Goal: Transaction & Acquisition: Register for event/course

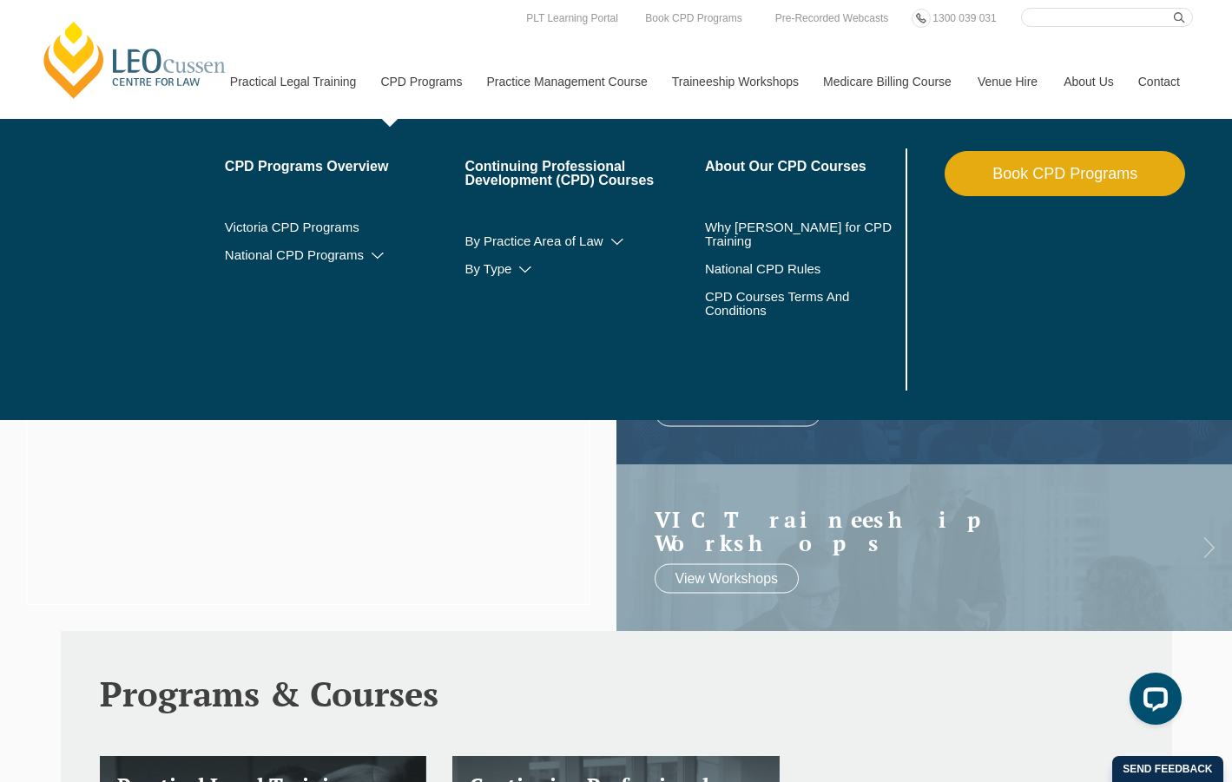
click at [427, 77] on link "CPD Programs" at bounding box center [420, 81] width 106 height 75
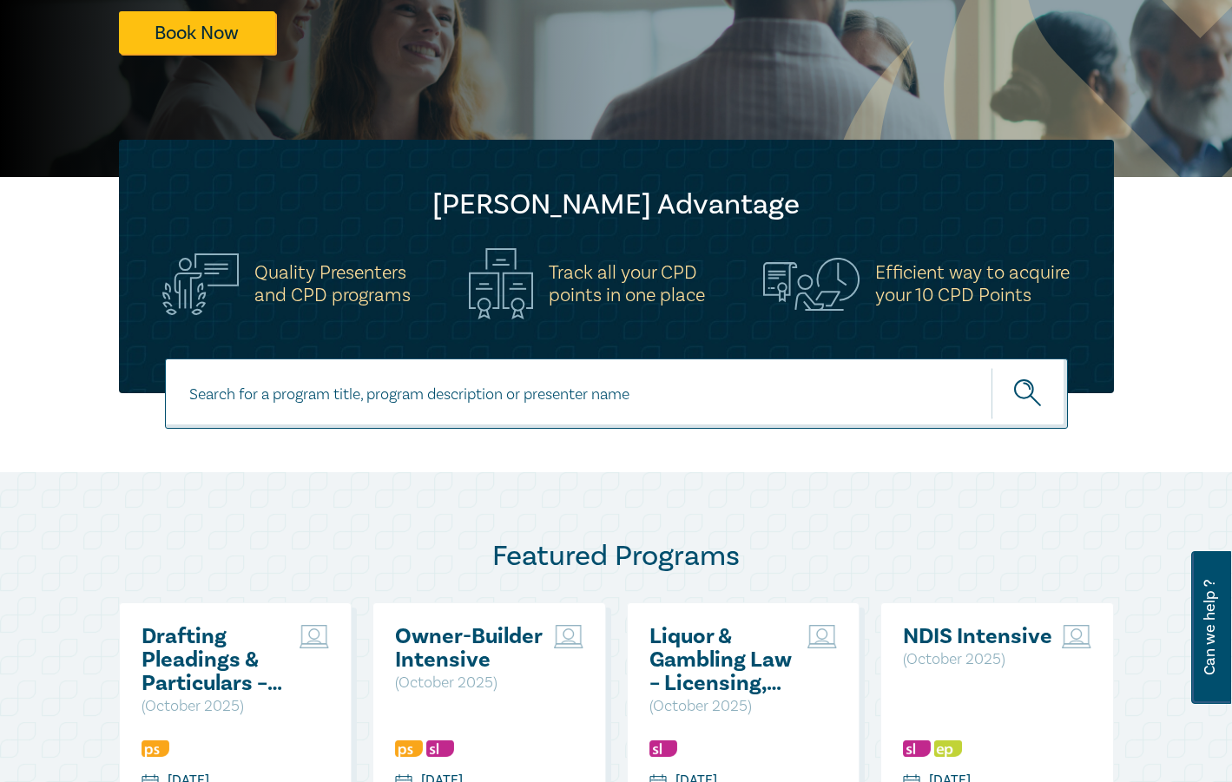
scroll to position [521, 0]
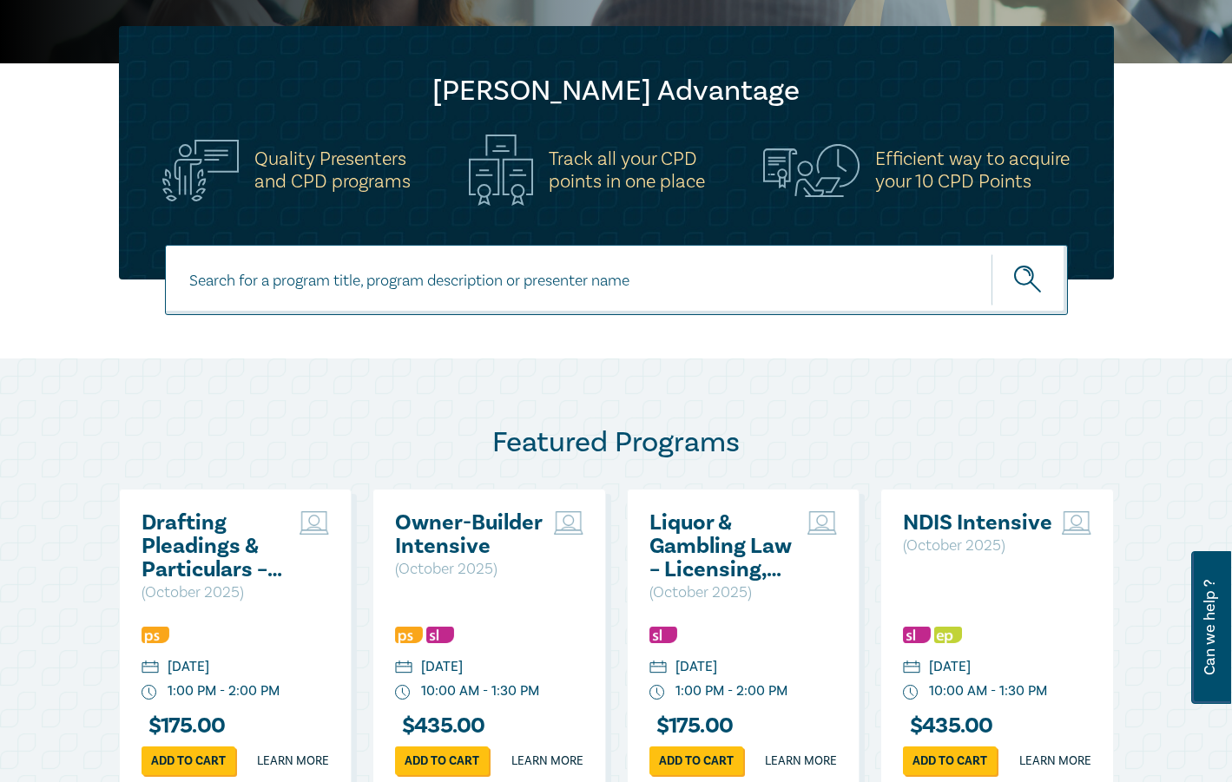
click at [384, 281] on input at bounding box center [616, 280] width 903 height 70
type input "estate"
click at [992, 254] on button "submit" at bounding box center [1030, 280] width 76 height 53
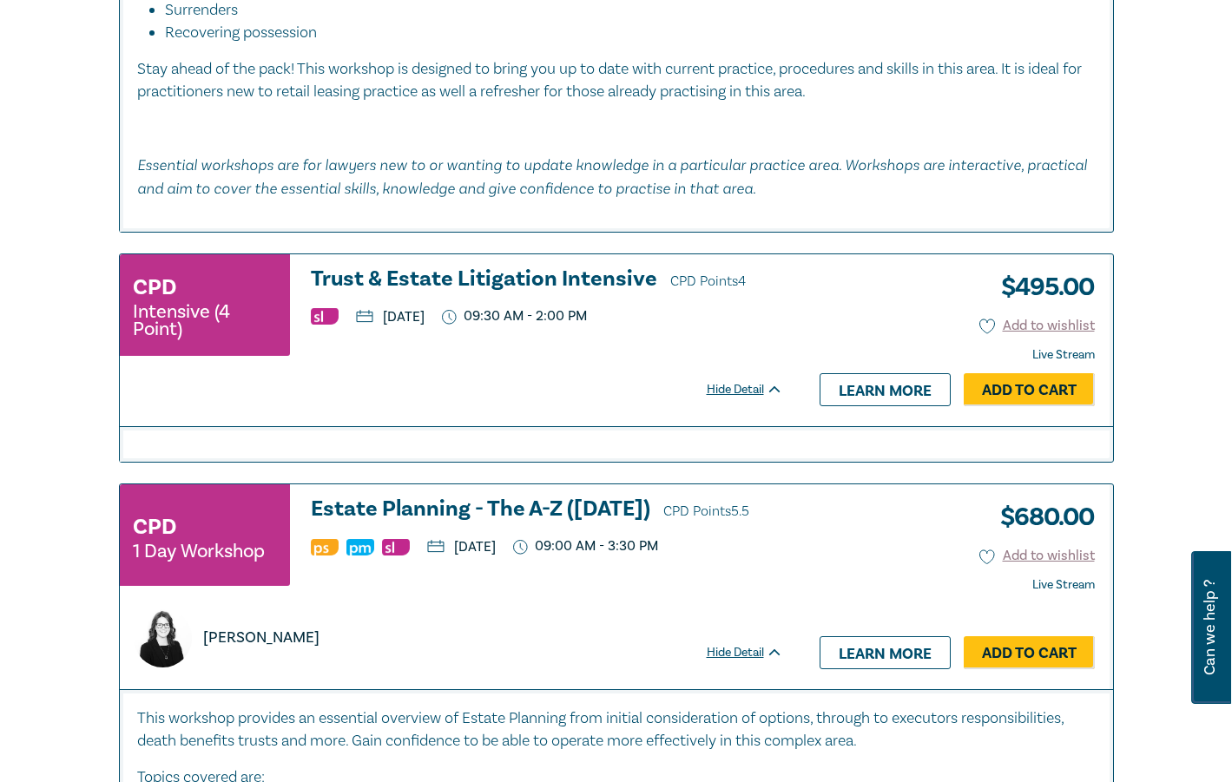
scroll to position [2952, 0]
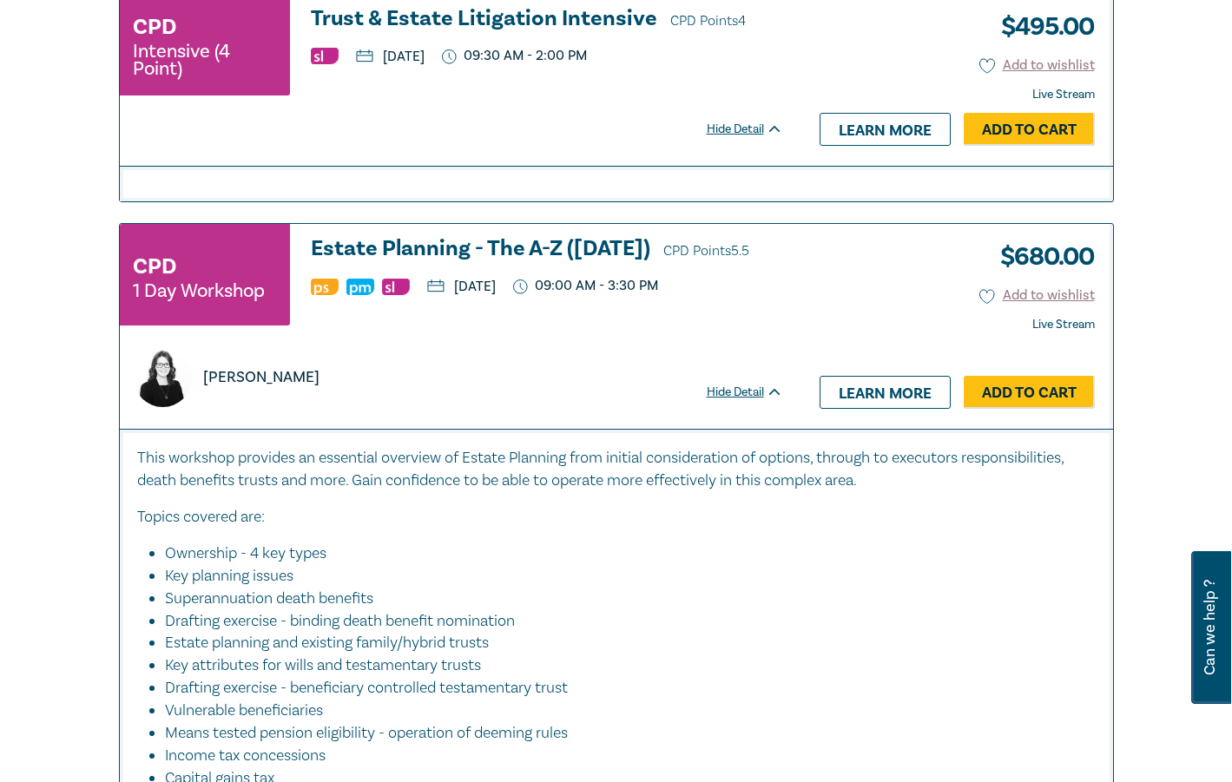
click at [472, 247] on h3 "Estate Planning - The A-Z (Nov 2025) CPD Points 5.5" at bounding box center [547, 250] width 472 height 26
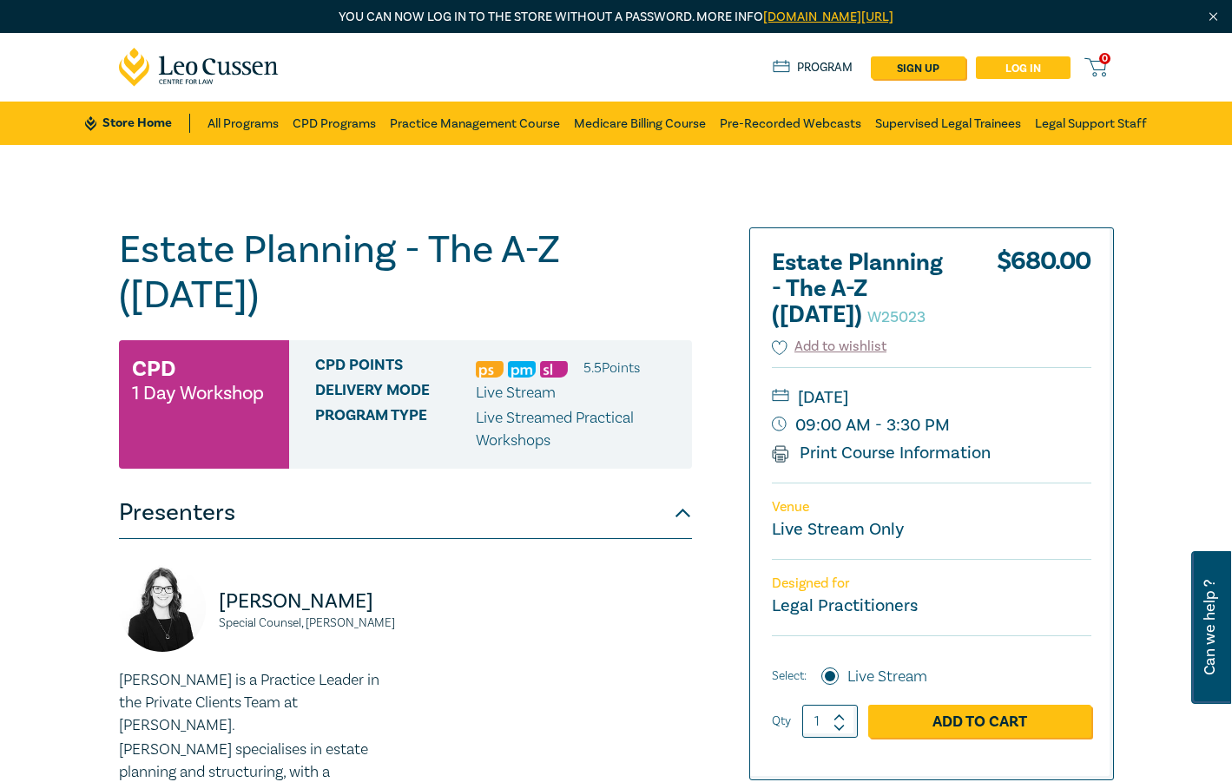
click at [1023, 74] on link "Log in" at bounding box center [1023, 67] width 95 height 23
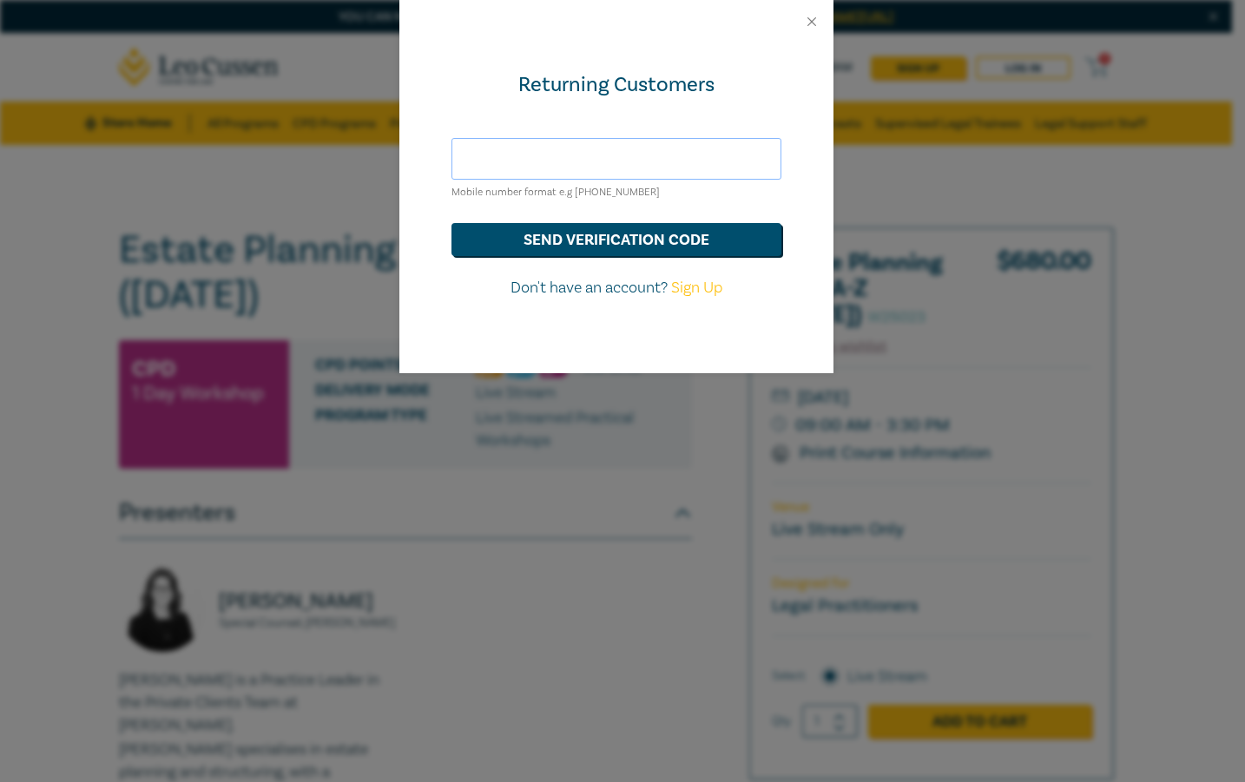
click at [625, 159] on input "text" at bounding box center [617, 159] width 330 height 42
type input "anoja@eminentlawyers.com.au"
click at [614, 247] on button "send verification code" at bounding box center [617, 239] width 330 height 33
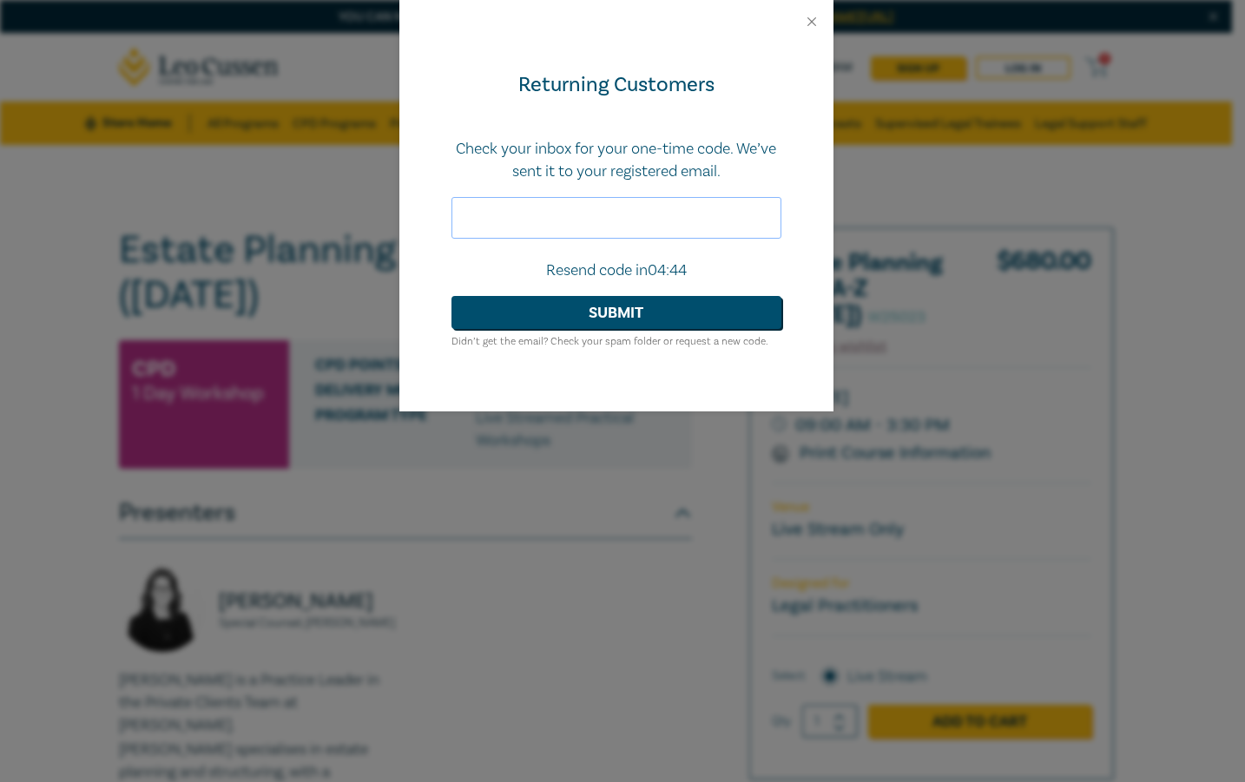
click at [508, 207] on input "text" at bounding box center [617, 218] width 330 height 42
paste input "403912"
type input "403912"
click at [590, 288] on form "Check your inbox for your one-time code. We’ve sent it to your registered email…" at bounding box center [617, 245] width 330 height 214
click at [589, 291] on form "Check your inbox for your one-time code. We’ve sent it to your registered email…" at bounding box center [617, 245] width 330 height 214
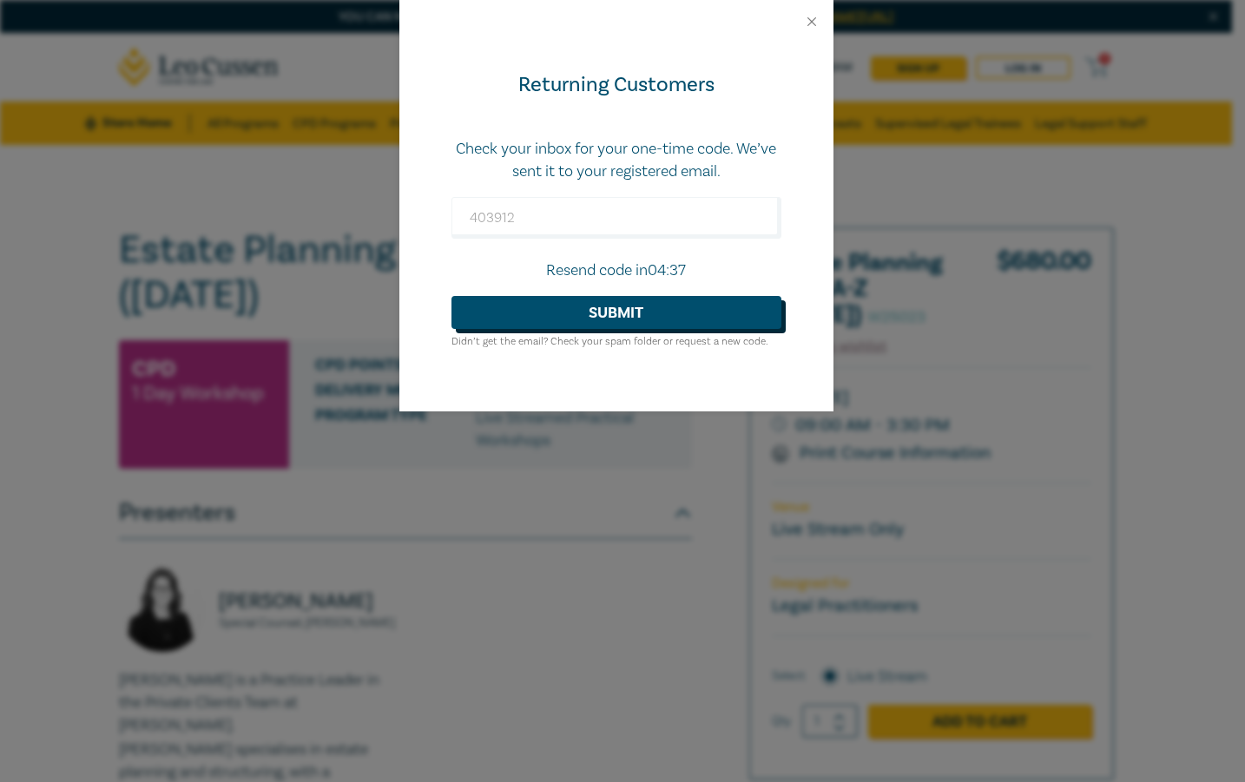
click at [583, 314] on button "Submit" at bounding box center [617, 312] width 330 height 33
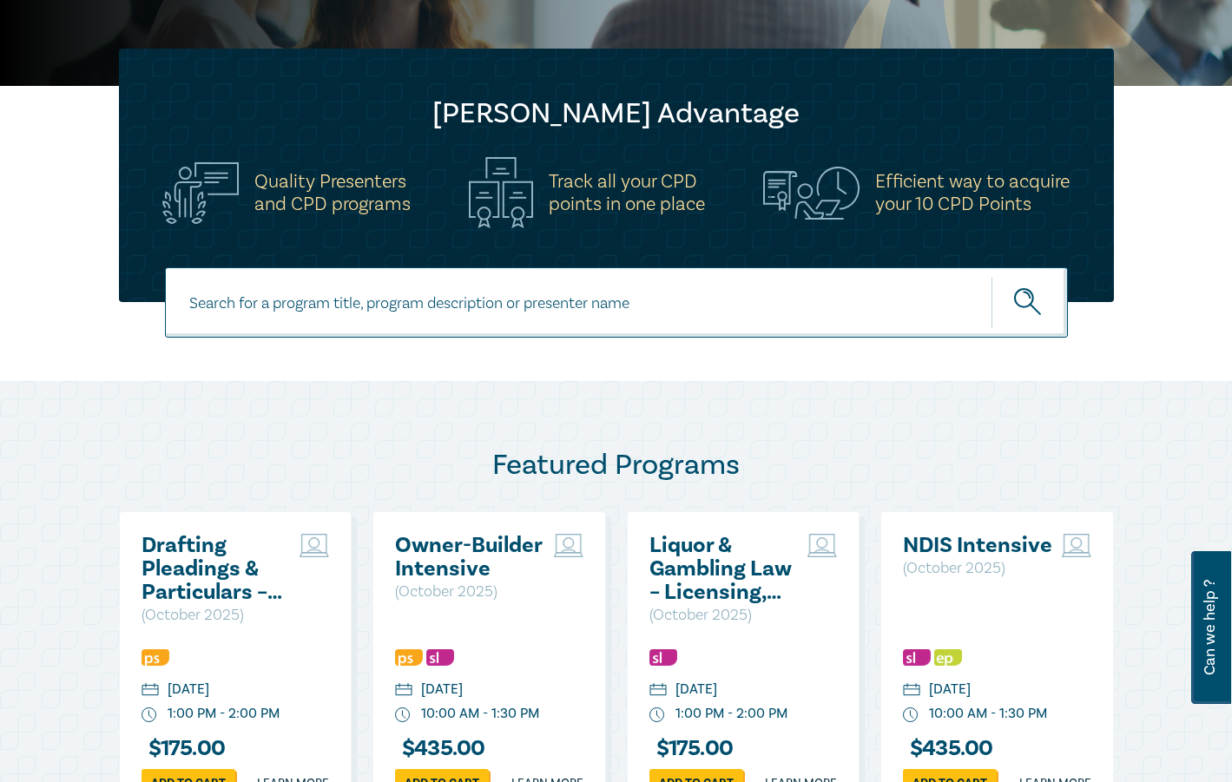
scroll to position [782, 0]
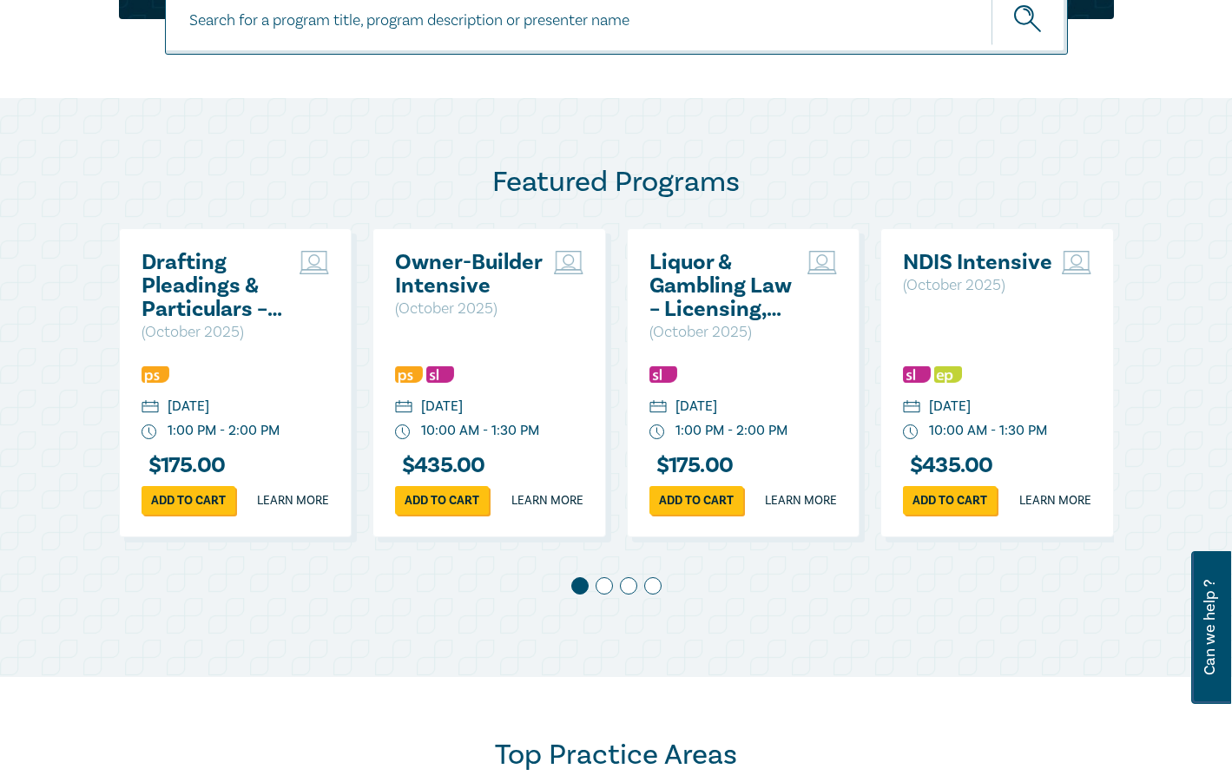
click at [515, 29] on input at bounding box center [616, 19] width 903 height 70
type input "estate"
click at [992, 0] on button "submit" at bounding box center [1030, 19] width 76 height 53
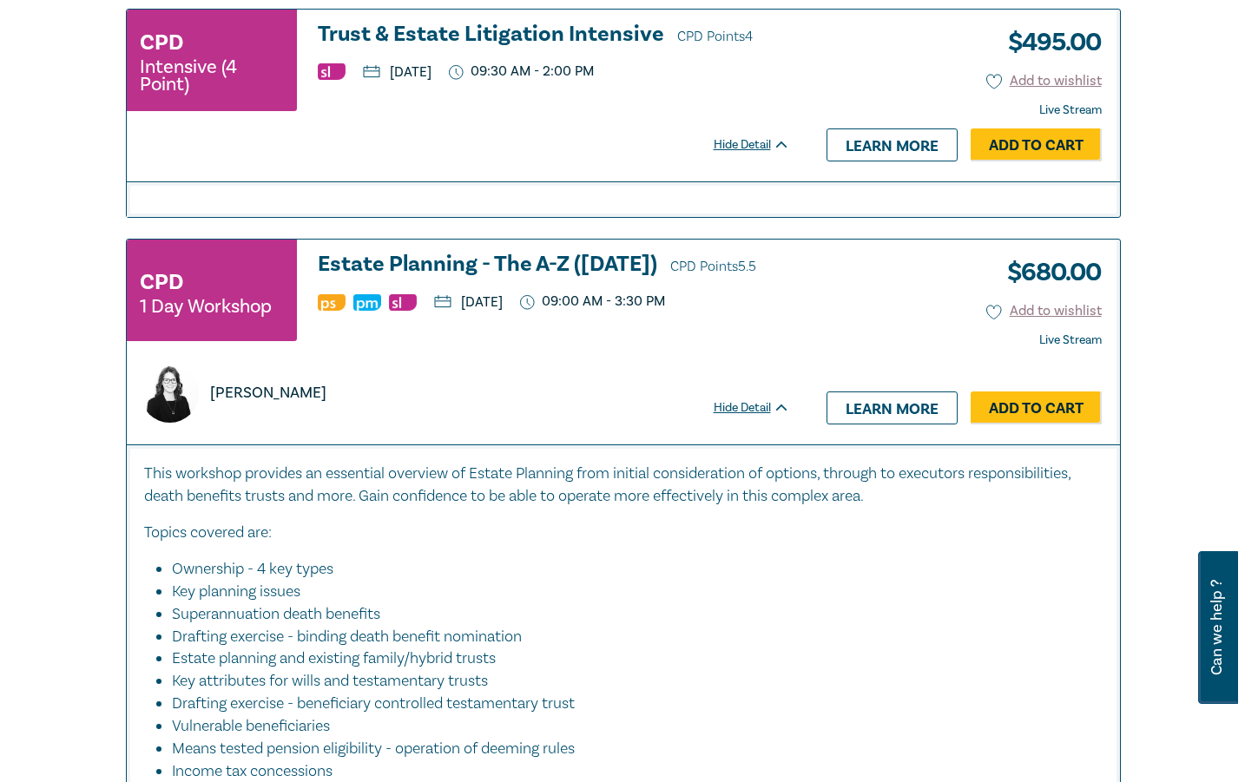
scroll to position [2952, 0]
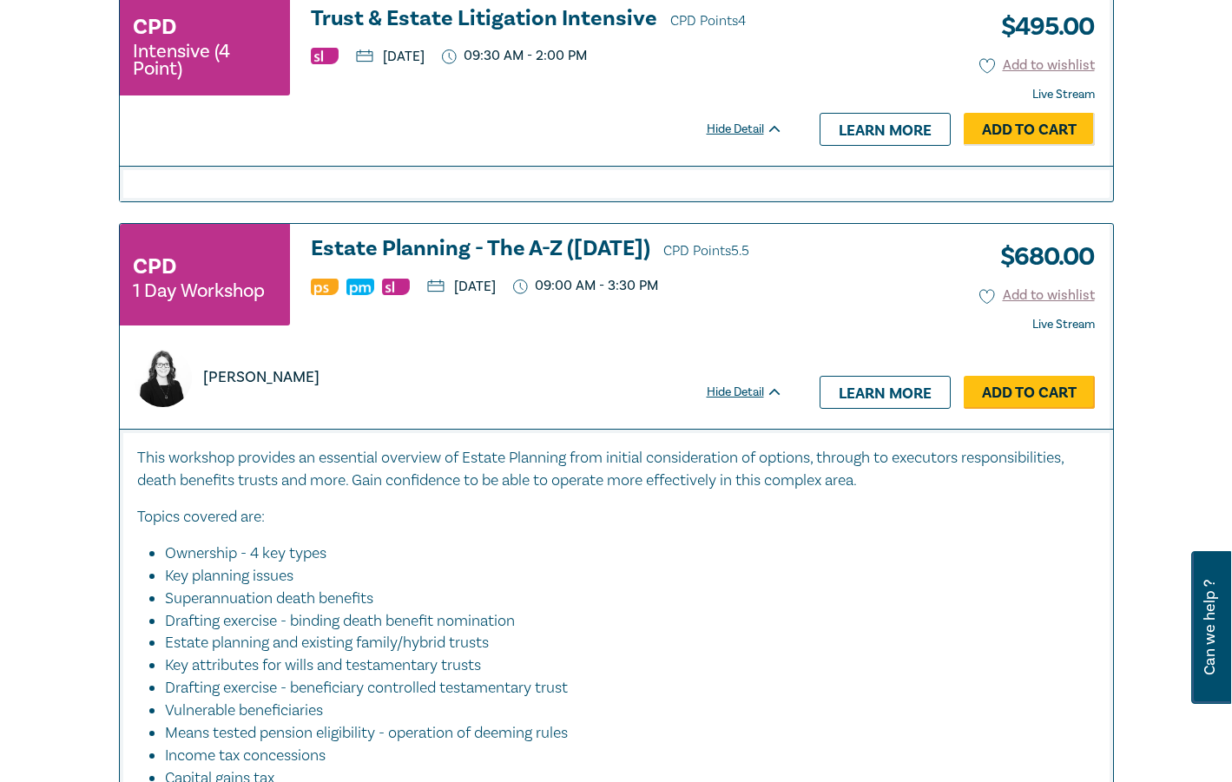
click at [1008, 388] on link "Add to Cart" at bounding box center [1029, 392] width 131 height 33
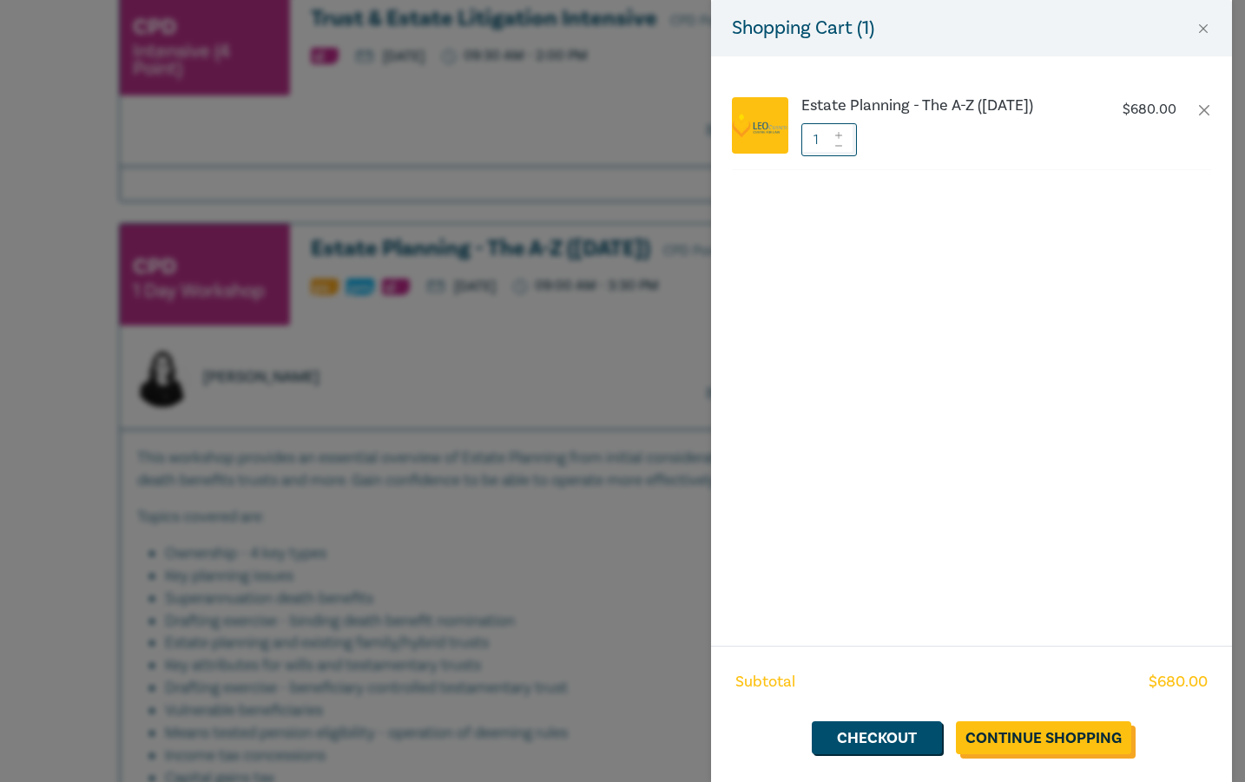
click at [1007, 749] on link "Continue Shopping" at bounding box center [1043, 738] width 175 height 33
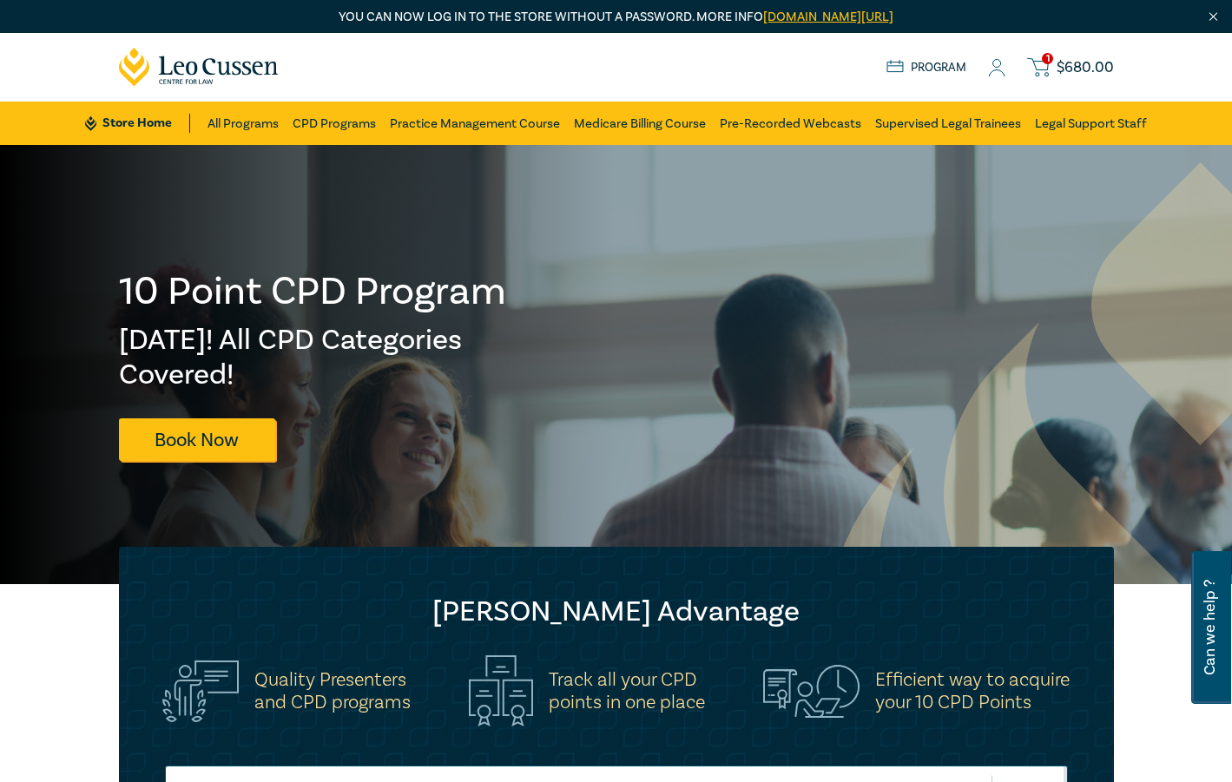
click at [1113, 59] on span "$ 680.00" at bounding box center [1085, 67] width 57 height 19
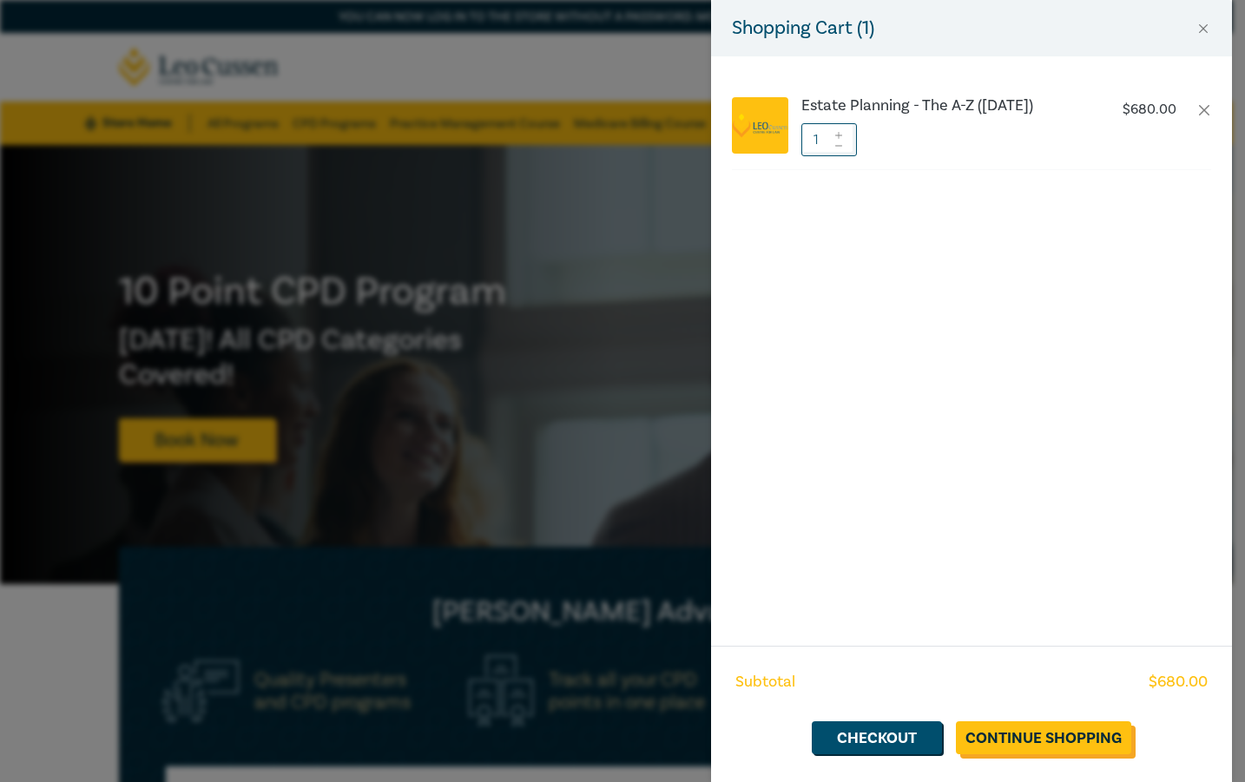
click at [1015, 745] on link "Continue Shopping" at bounding box center [1043, 738] width 175 height 33
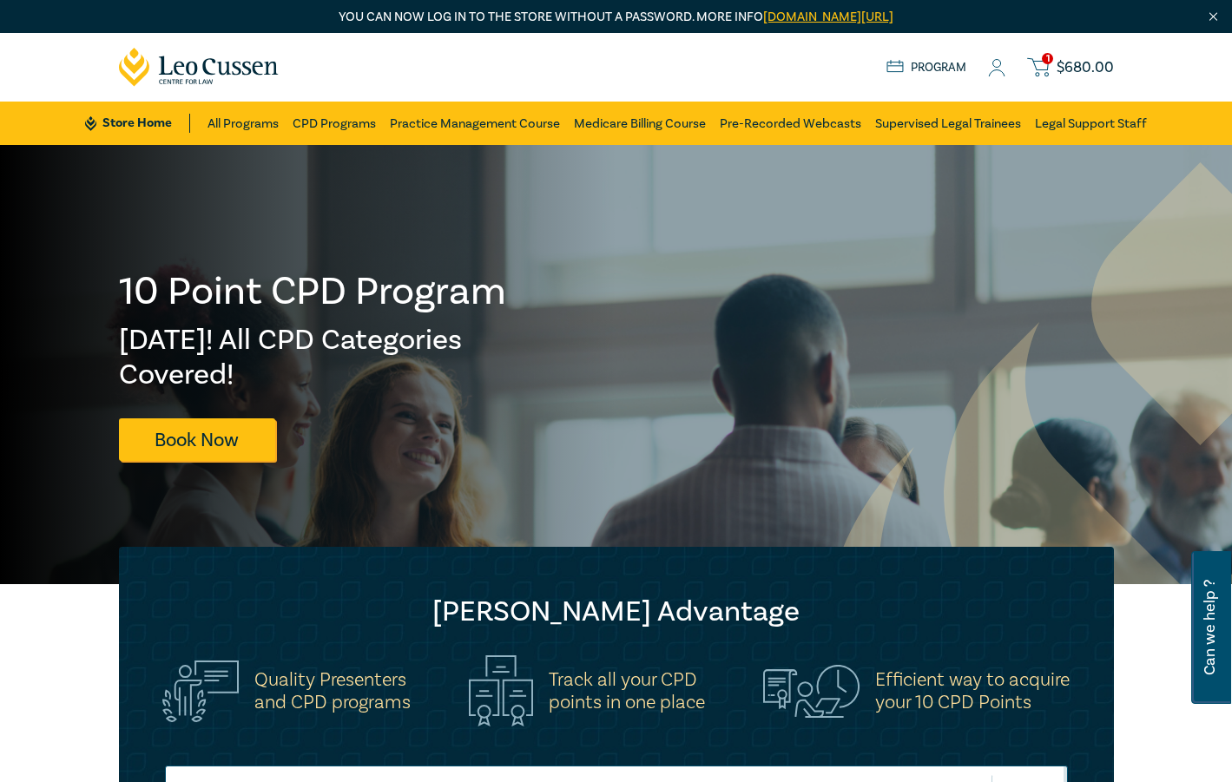
click at [1065, 62] on span "$ 680.00" at bounding box center [1085, 67] width 57 height 19
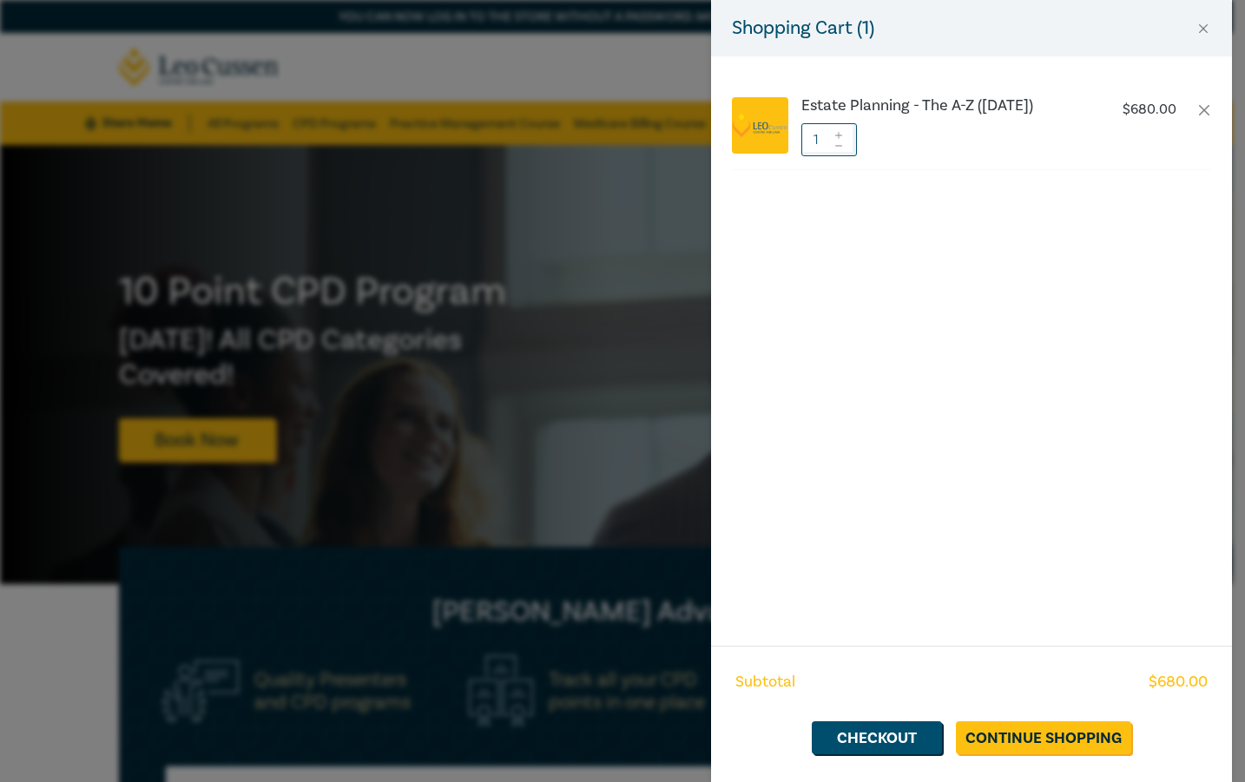
click at [507, 617] on div "Shopping Cart ( 1 ) Estate Planning - The A-Z (Nov 2025) $ 680.00 1 Subtotal $ …" at bounding box center [622, 391] width 1245 height 782
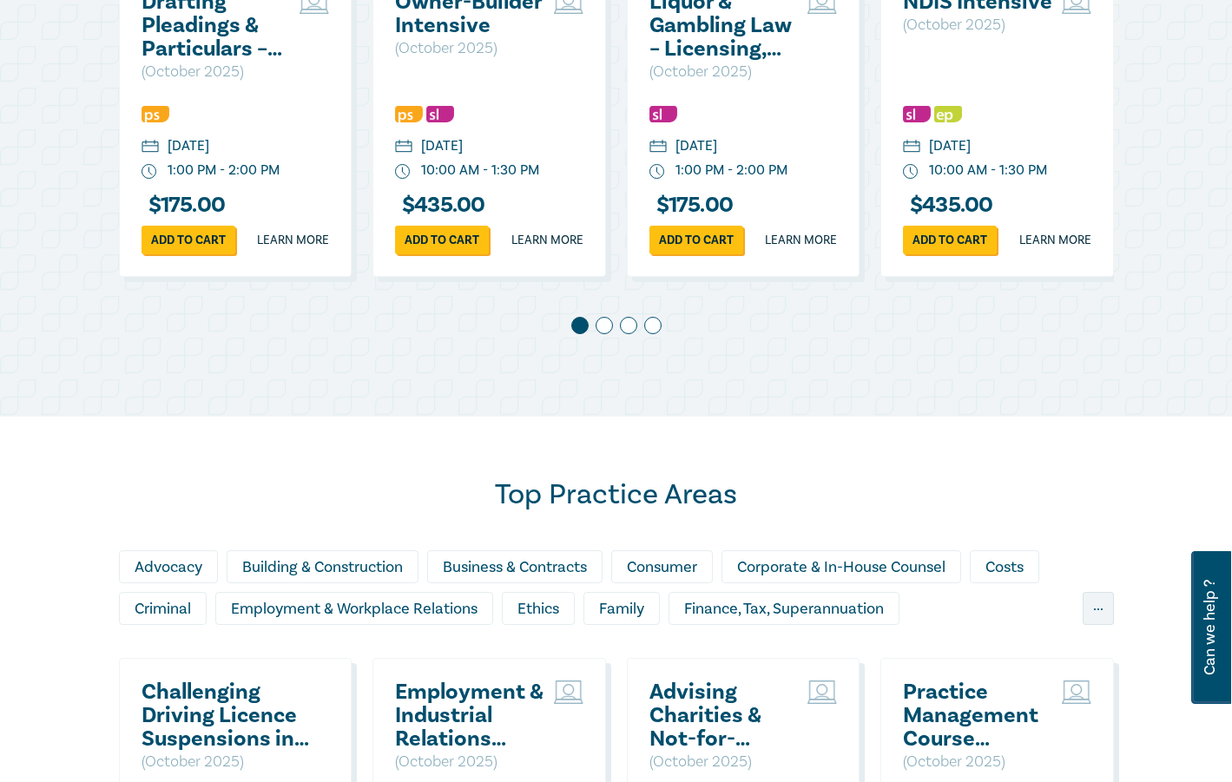
scroll to position [608, 0]
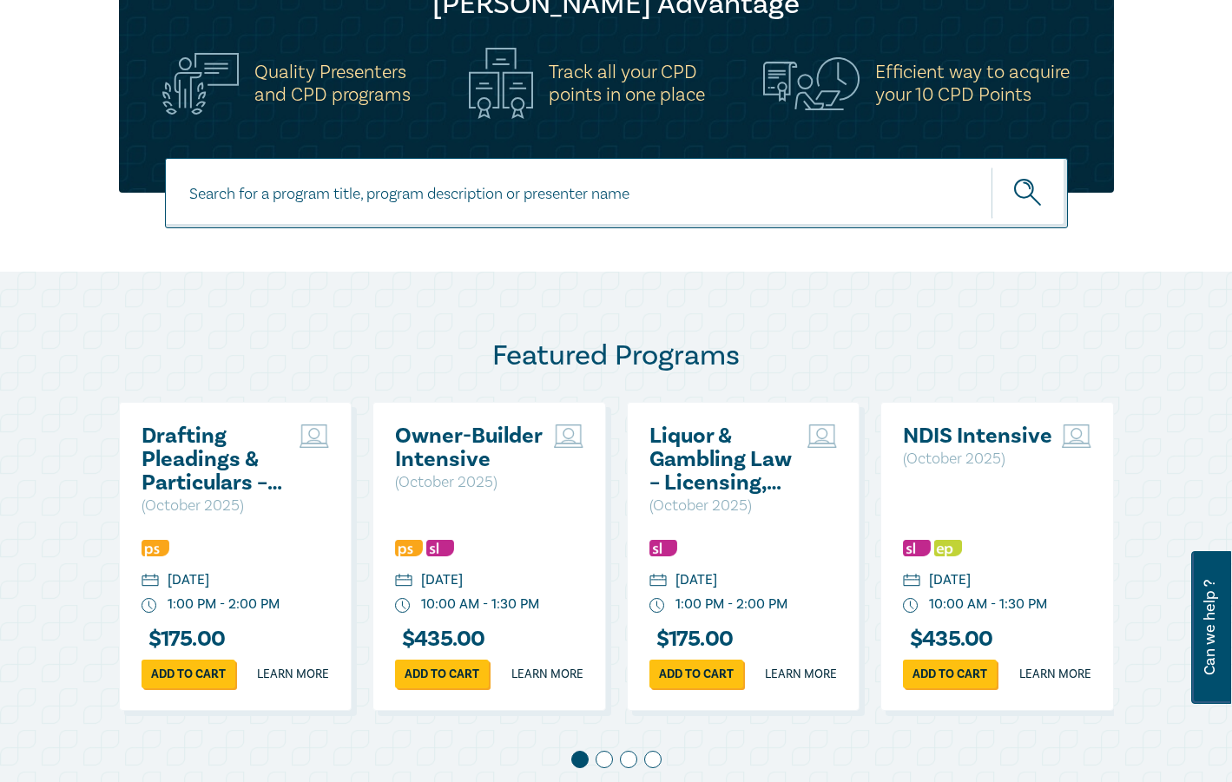
click at [366, 191] on input at bounding box center [616, 193] width 903 height 70
type input "estate"
click at [992, 167] on button "submit" at bounding box center [1030, 193] width 76 height 53
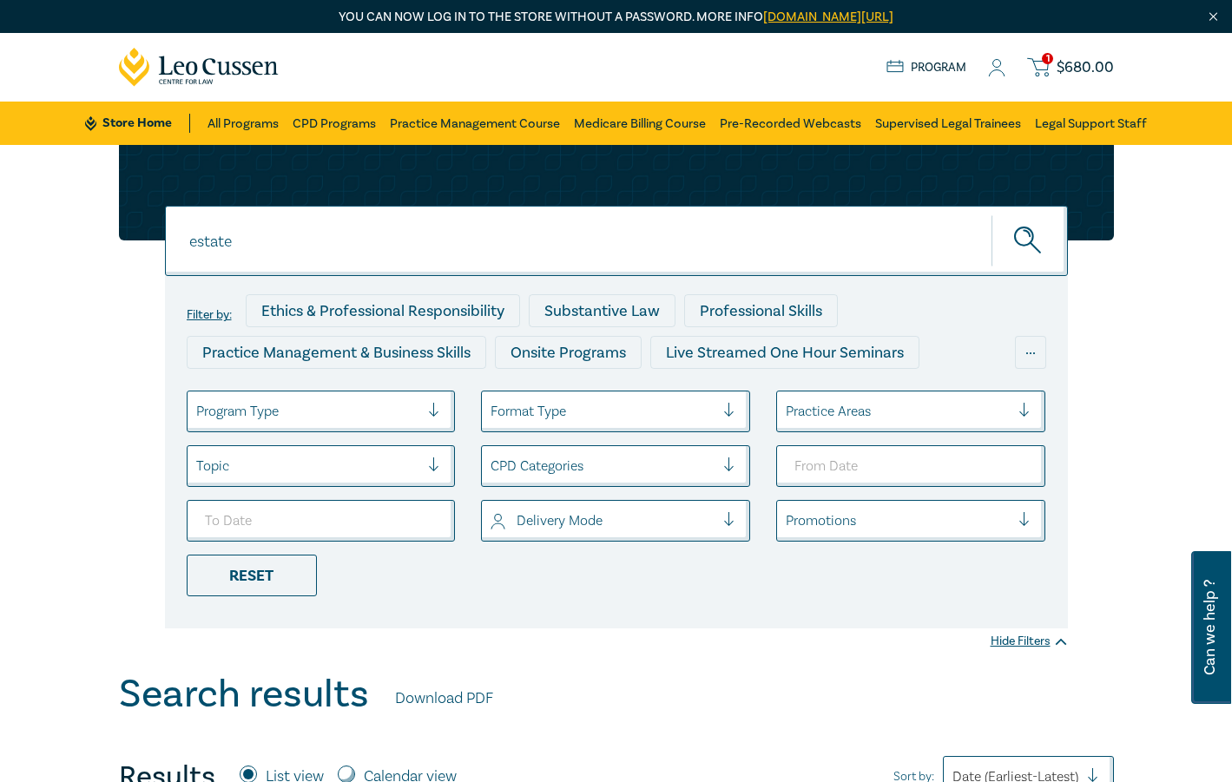
click at [1079, 49] on div "1 $ 680.00 Store Home About us Program 1 $ 680.00" at bounding box center [617, 67] width 1016 height 69
click at [1079, 56] on div "1 $ 680.00 Store Home About us Program 1 $ 680.00" at bounding box center [617, 67] width 1016 height 69
click at [1075, 61] on span "$ 680.00" at bounding box center [1085, 67] width 57 height 19
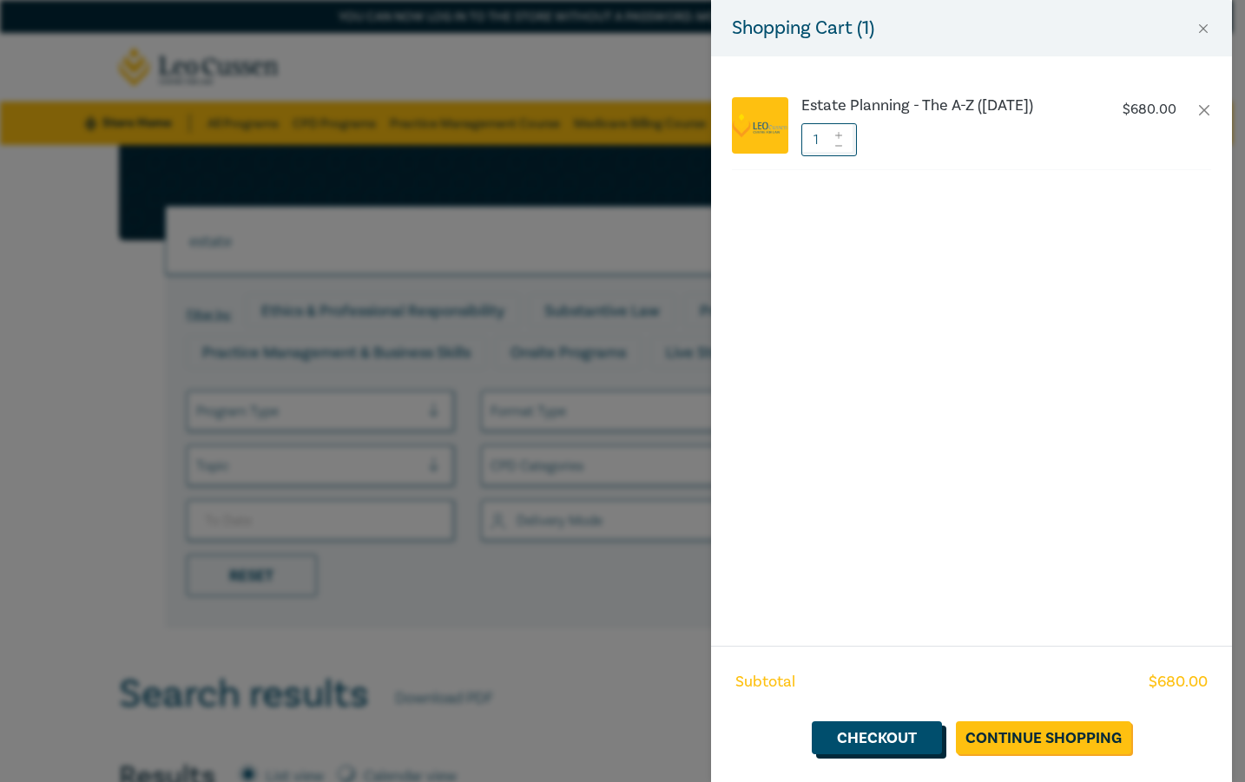
click at [894, 731] on link "Checkout" at bounding box center [877, 738] width 130 height 33
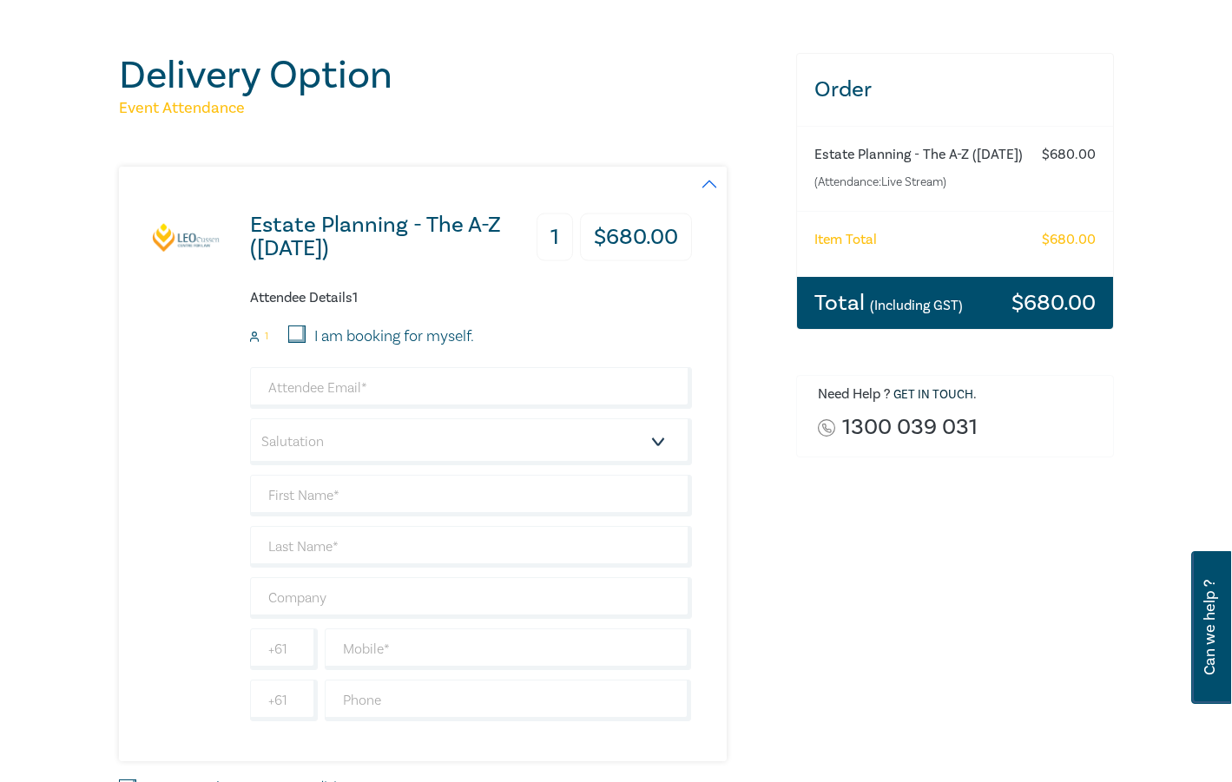
scroll to position [174, 0]
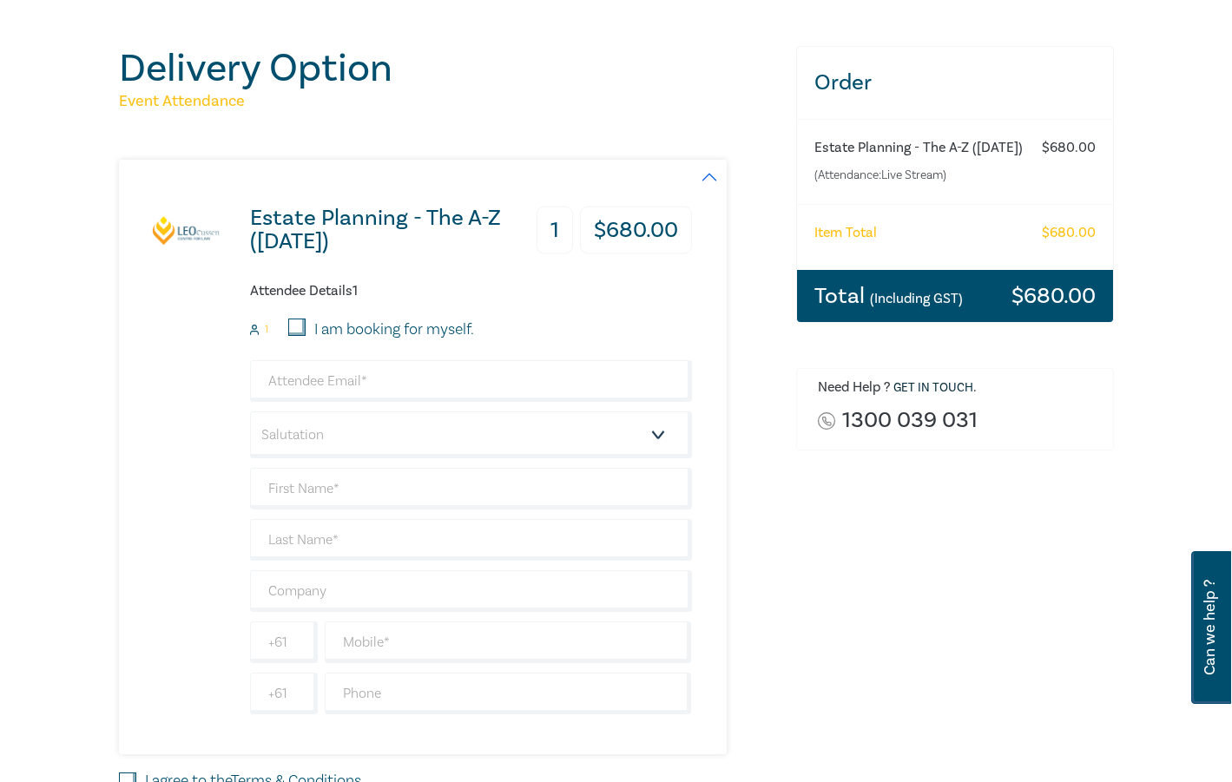
click at [295, 329] on input "I am booking for myself." at bounding box center [296, 327] width 17 height 17
checkbox input "true"
type input "[EMAIL_ADDRESS][DOMAIN_NAME]"
type input "anoja"
type input "Vithanage"
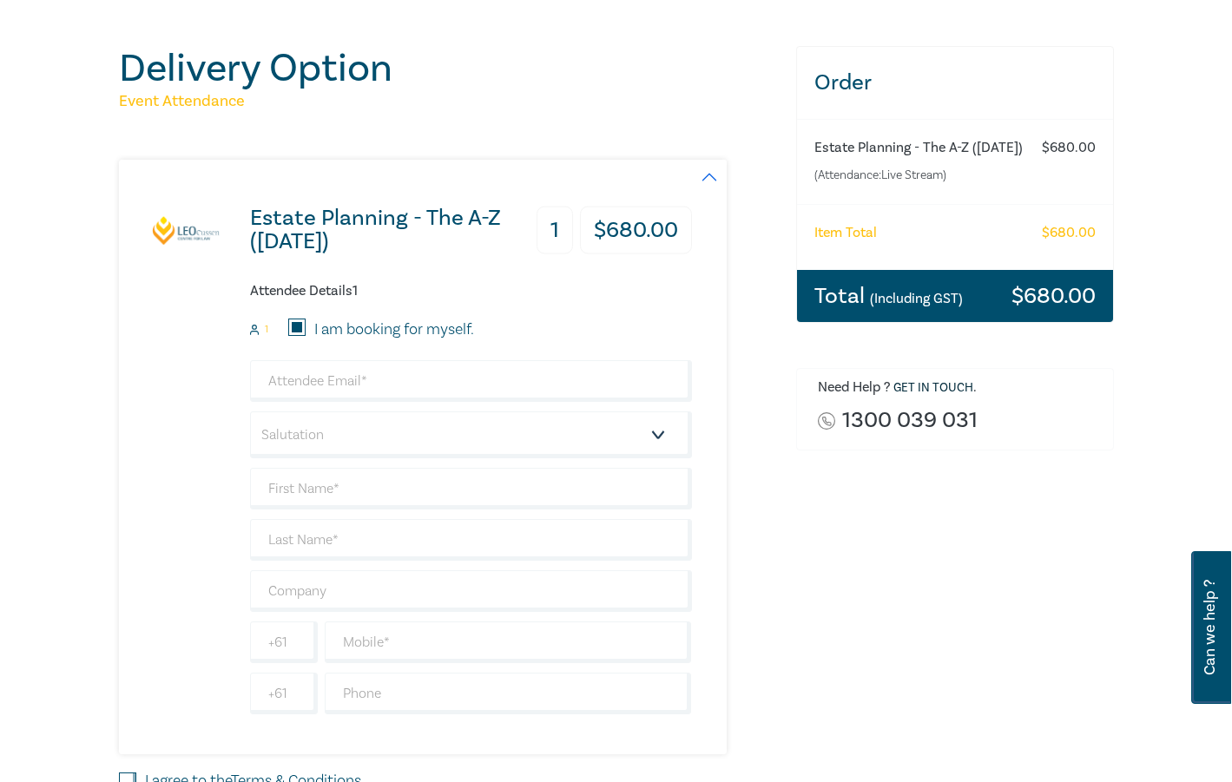
type input "425846377"
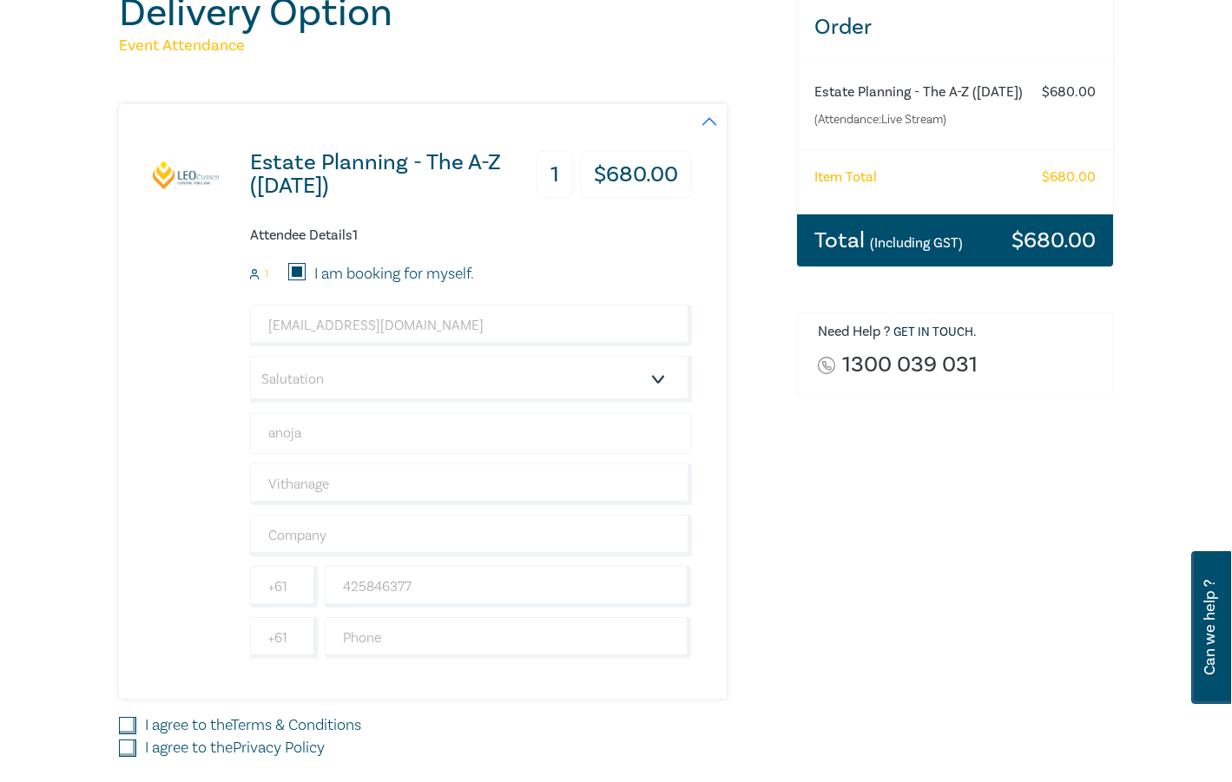
scroll to position [261, 0]
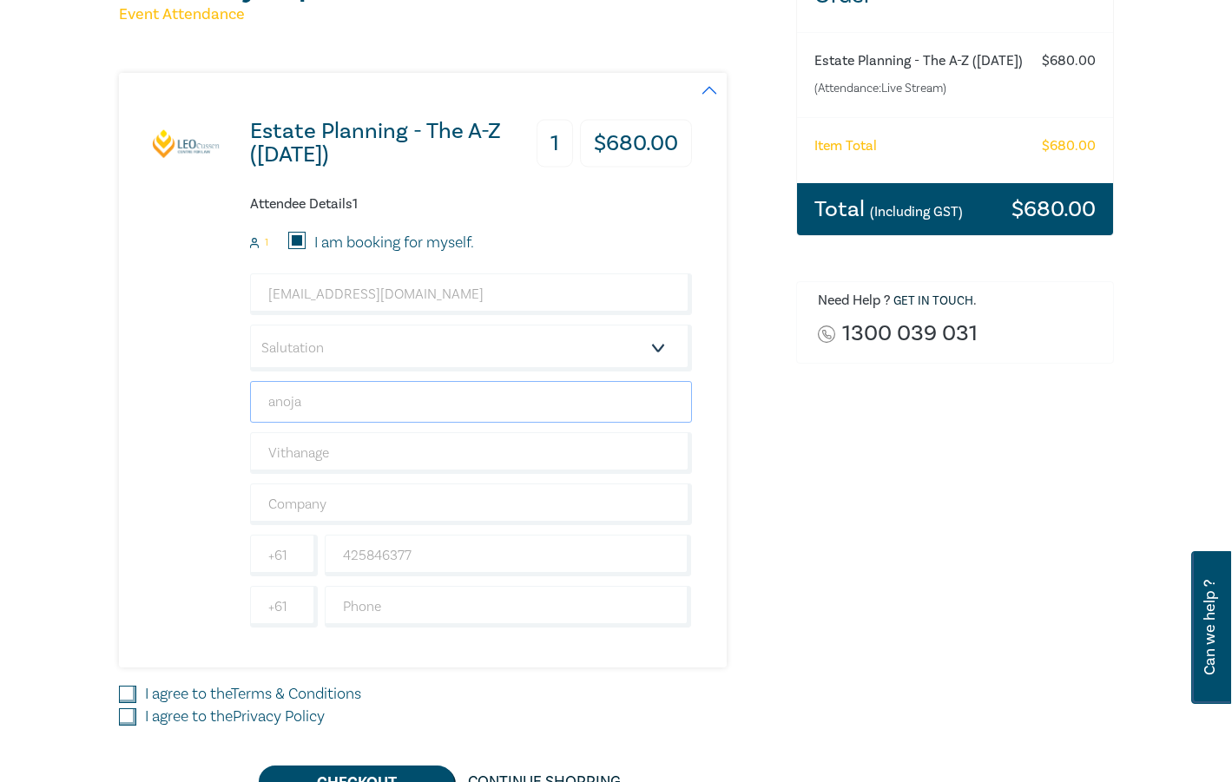
click at [334, 411] on input "anoja" at bounding box center [471, 402] width 442 height 42
drag, startPoint x: 327, startPoint y: 408, endPoint x: 232, endPoint y: 395, distance: 96.4
click at [232, 395] on div "Estate Planning - The A-Z ([DATE]) 1 $ 680.00 Attendee Details 1 1 I am booking…" at bounding box center [405, 370] width 573 height 595
type input "Anoja"
click at [232, 395] on div "Estate Planning - The A-Z ([DATE]) 1 $ 680.00 Attendee Details 1 1 I am booking…" at bounding box center [405, 370] width 573 height 595
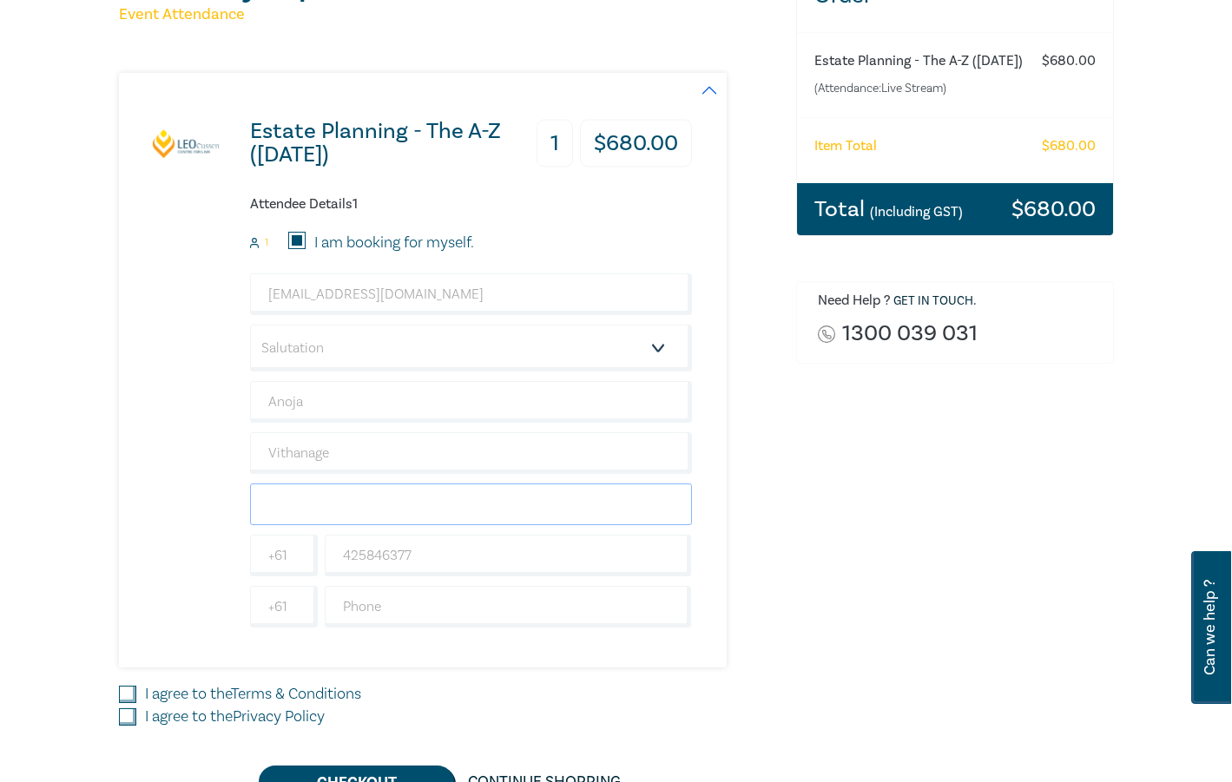
click at [294, 497] on input "text" at bounding box center [471, 505] width 442 height 42
type input "Eminent Lawyers"
click at [144, 551] on div "Estate Planning - The A-Z ([DATE]) 1 $ 680.00 Attendee Details 1 1 I am booking…" at bounding box center [405, 370] width 573 height 595
click at [129, 692] on input "I agree to the Terms & Conditions" at bounding box center [127, 694] width 17 height 17
click at [130, 703] on input "I agree to the Terms & Conditions" at bounding box center [127, 694] width 17 height 17
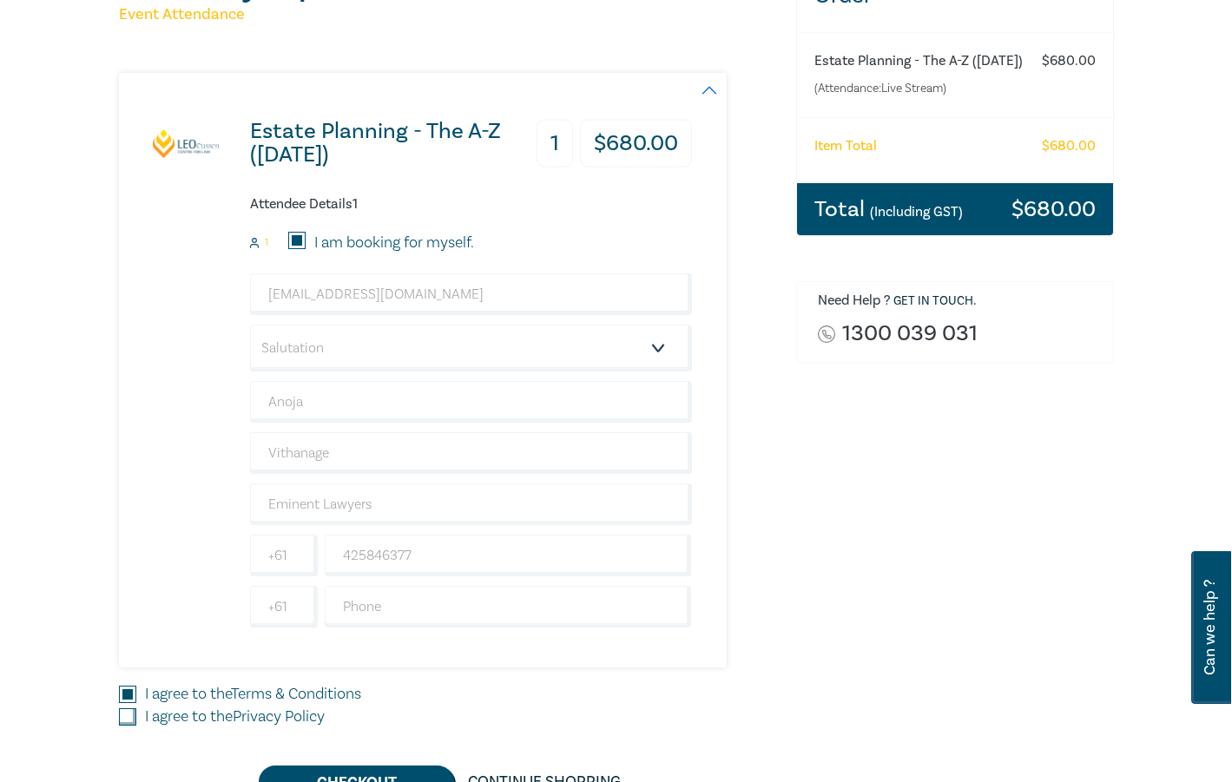
checkbox input "false"
click at [130, 713] on input "I agree to the Privacy Policy" at bounding box center [127, 717] width 17 height 17
checkbox input "true"
click at [128, 697] on input "I agree to the Terms & Conditions" at bounding box center [127, 694] width 17 height 17
checkbox input "true"
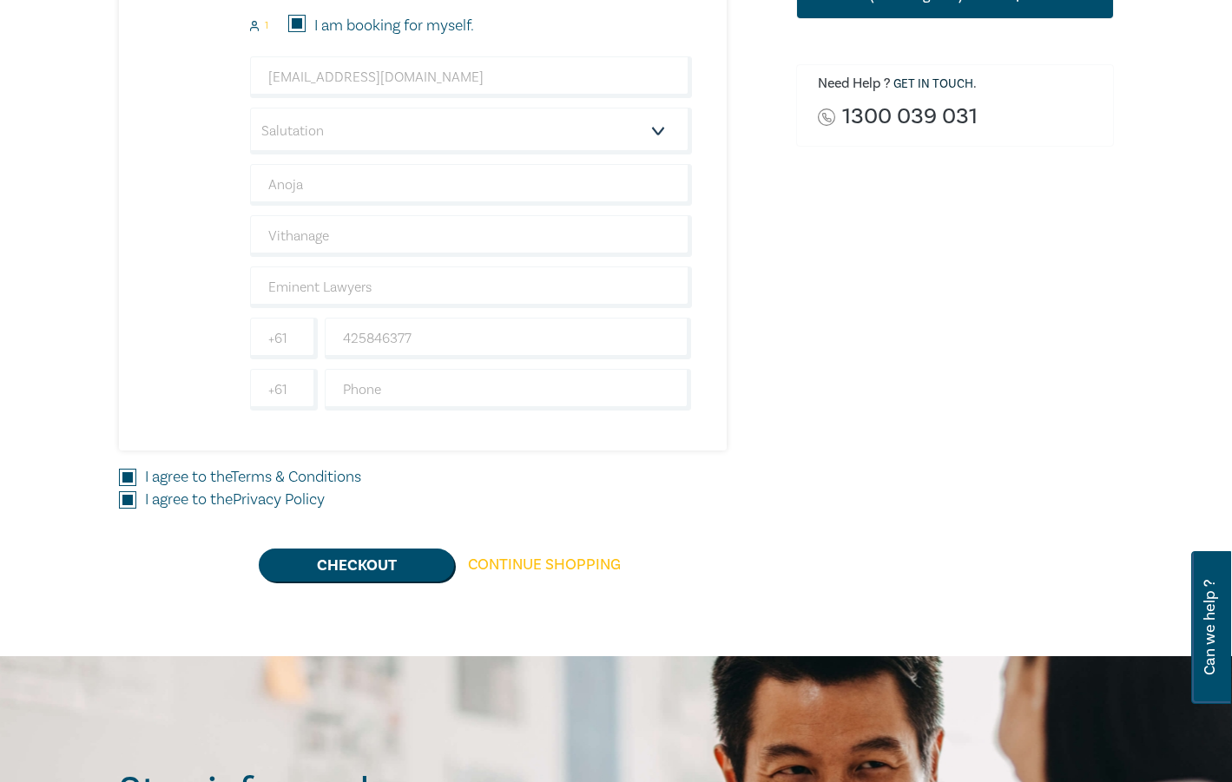
scroll to position [695, 0]
